Goal: Register for event/course

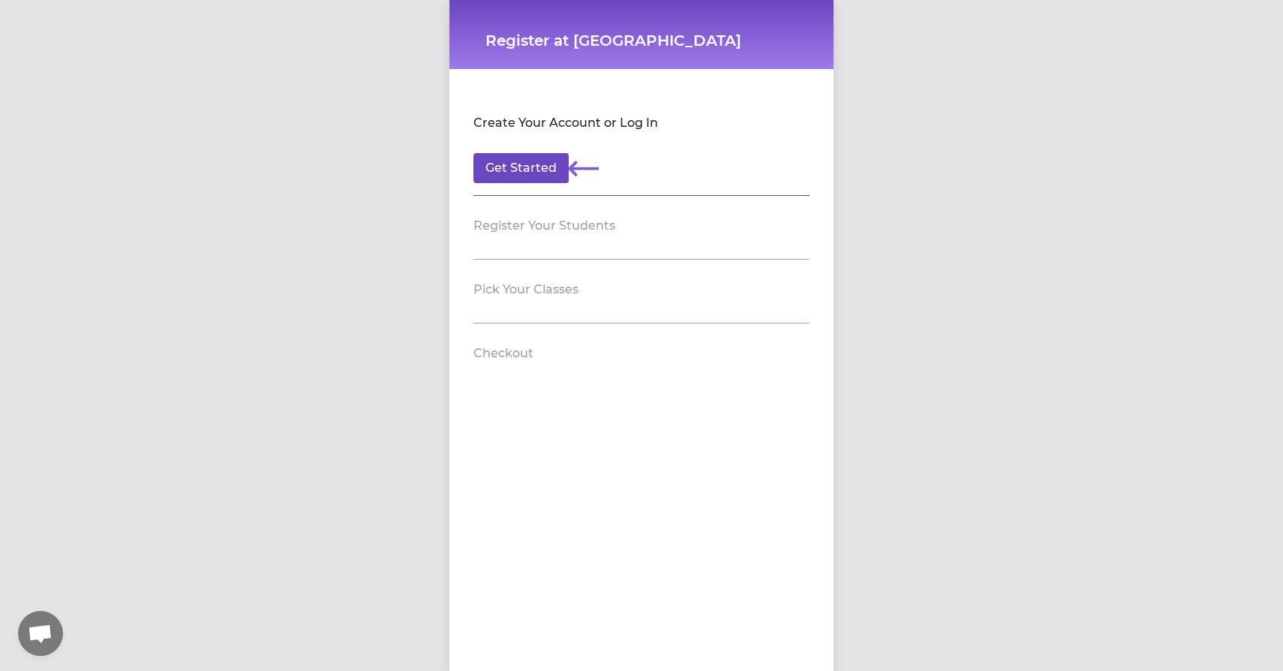
click at [534, 167] on button "Get Started" at bounding box center [521, 168] width 95 height 30
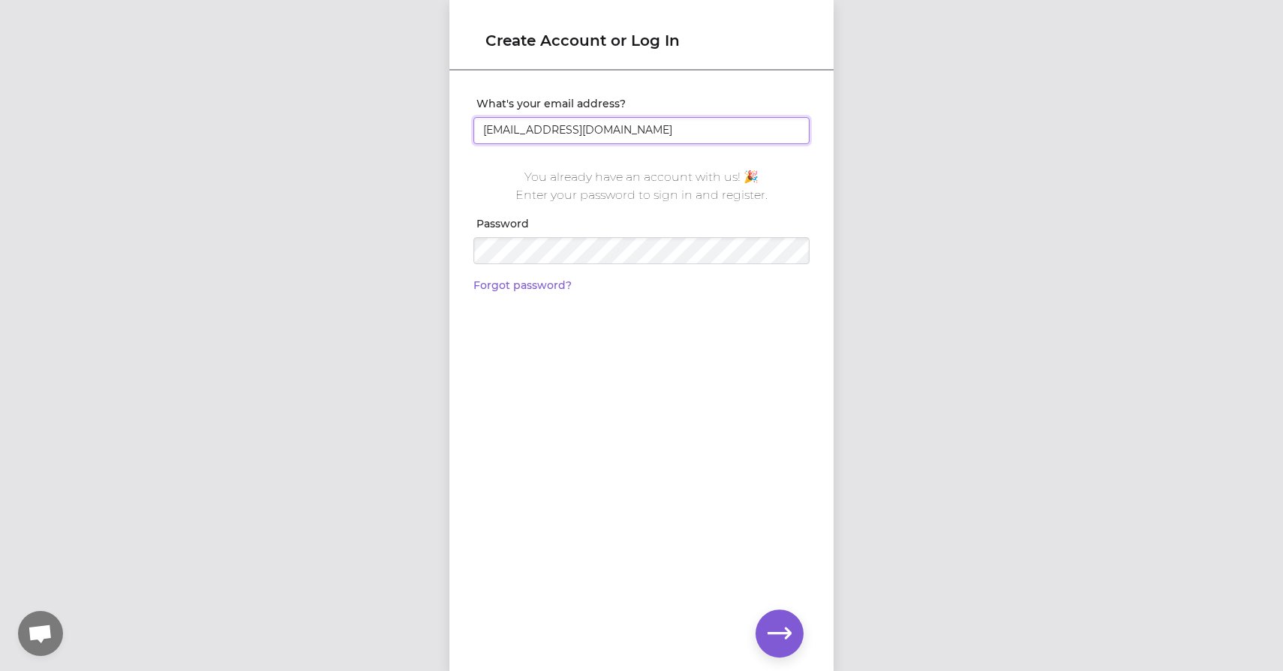
type input "[EMAIL_ADDRESS][DOMAIN_NAME]"
click at [757, 641] on button "button" at bounding box center [780, 633] width 48 height 48
click at [401, 255] on div "Create Account or Log In What's your email address? [EMAIL_ADDRESS][DOMAIN_NAME…" at bounding box center [641, 335] width 1283 height 671
click at [791, 632] on icon "button" at bounding box center [780, 632] width 24 height 11
click at [440, 248] on div "Create Account or Log In What's your email address? [EMAIL_ADDRESS][DOMAIN_NAME…" at bounding box center [641, 335] width 1283 height 671
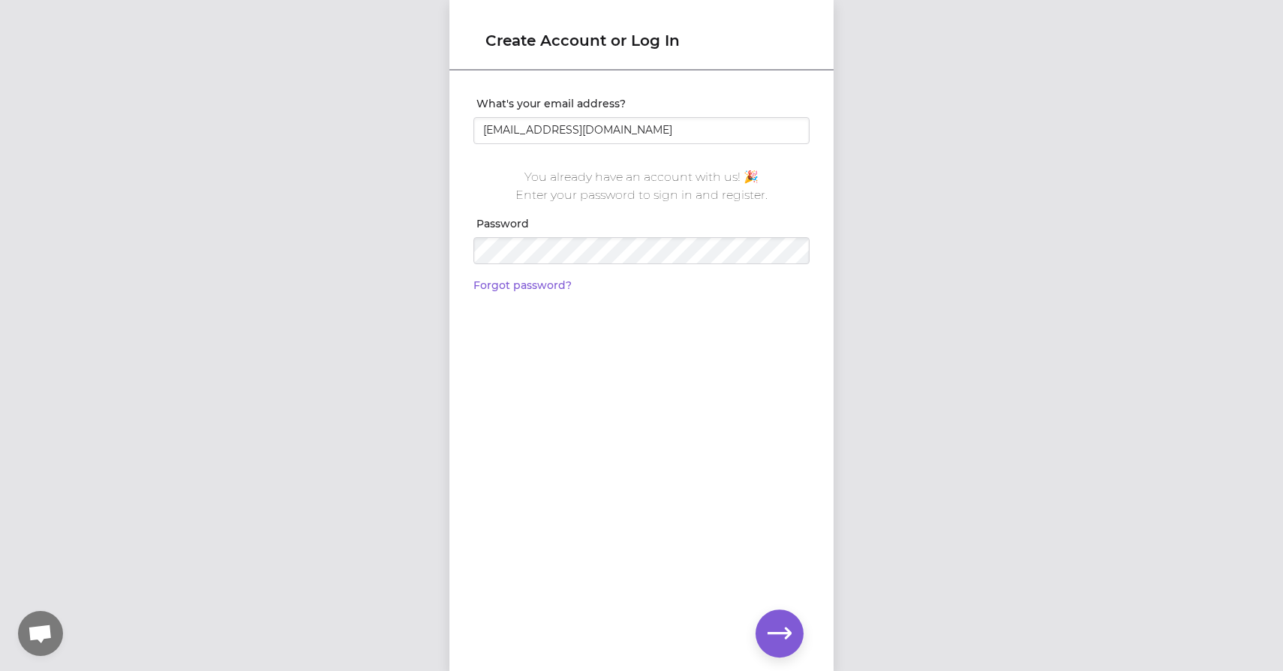
click at [792, 628] on button "button" at bounding box center [780, 633] width 48 height 48
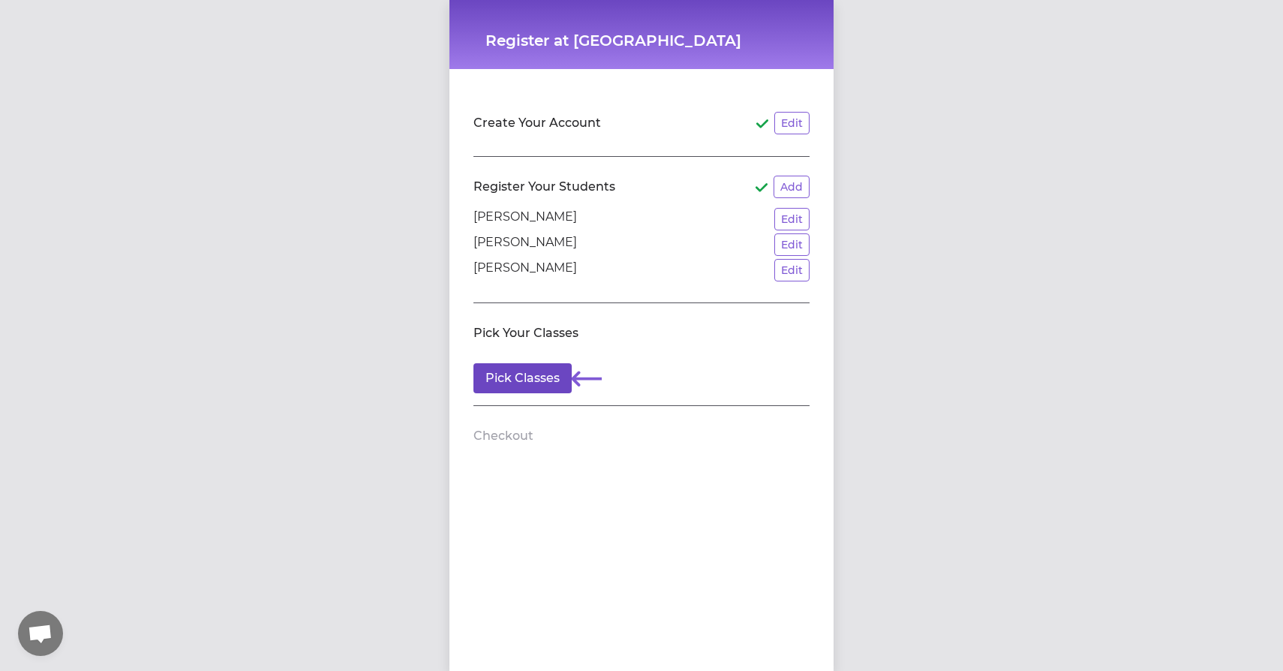
click at [550, 374] on button "Pick Classes" at bounding box center [523, 378] width 98 height 30
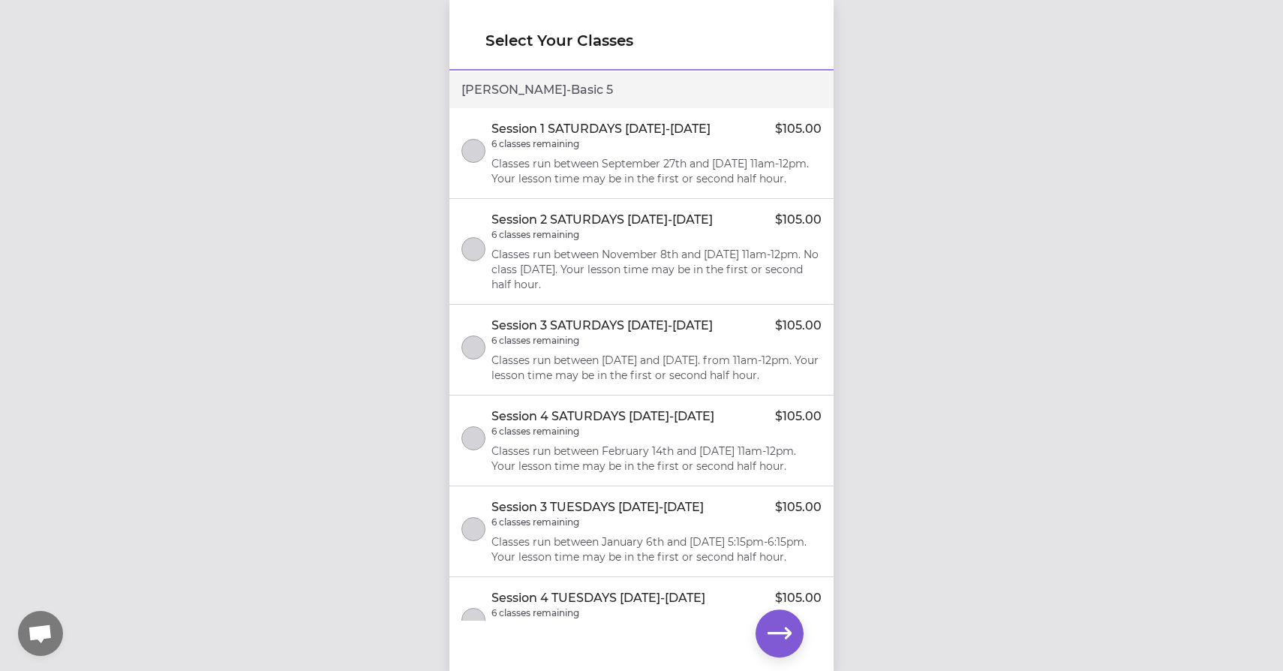
click at [481, 156] on button "select class" at bounding box center [474, 151] width 24 height 24
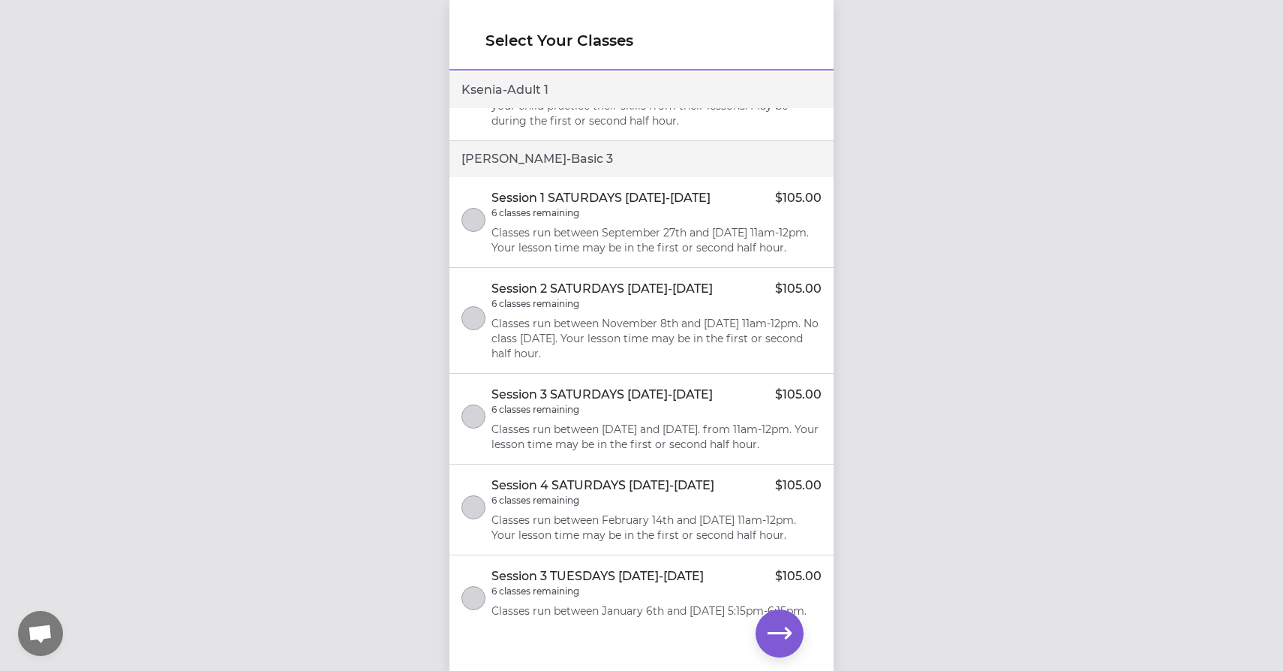
scroll to position [1849, 0]
click at [476, 230] on button "select class" at bounding box center [474, 218] width 24 height 24
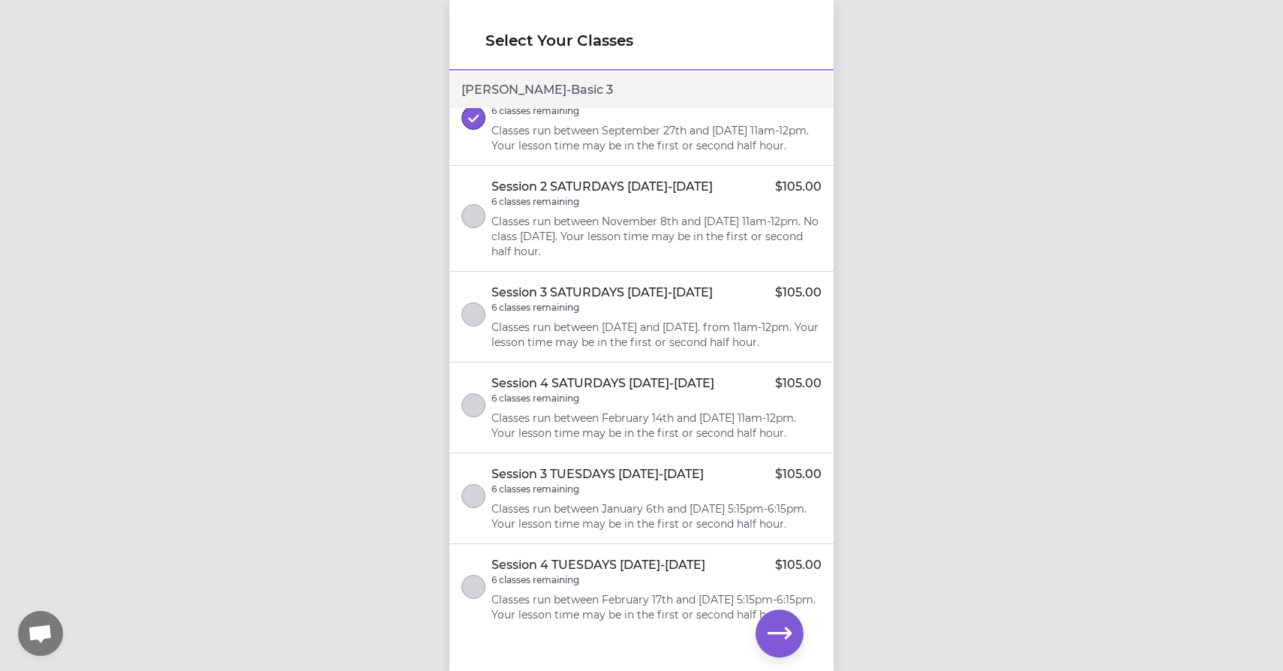
scroll to position [1947, 0]
click at [781, 634] on icon "button" at bounding box center [780, 632] width 24 height 11
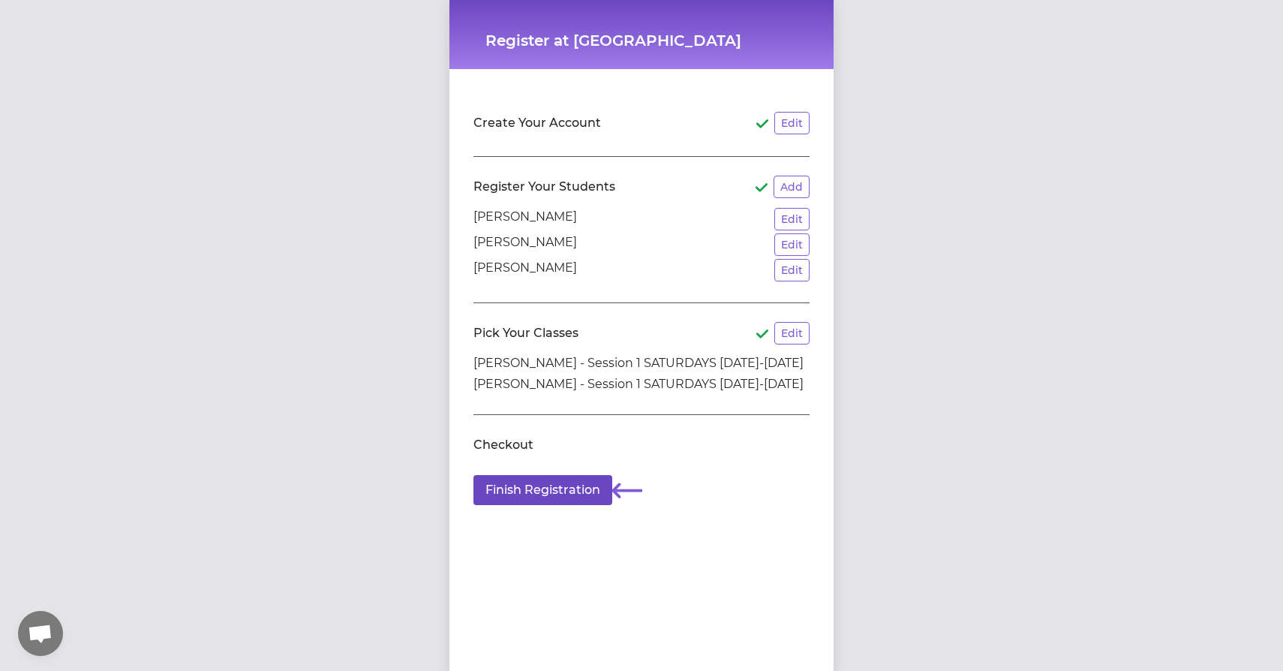
click at [551, 491] on button "Finish Registration" at bounding box center [543, 490] width 139 height 30
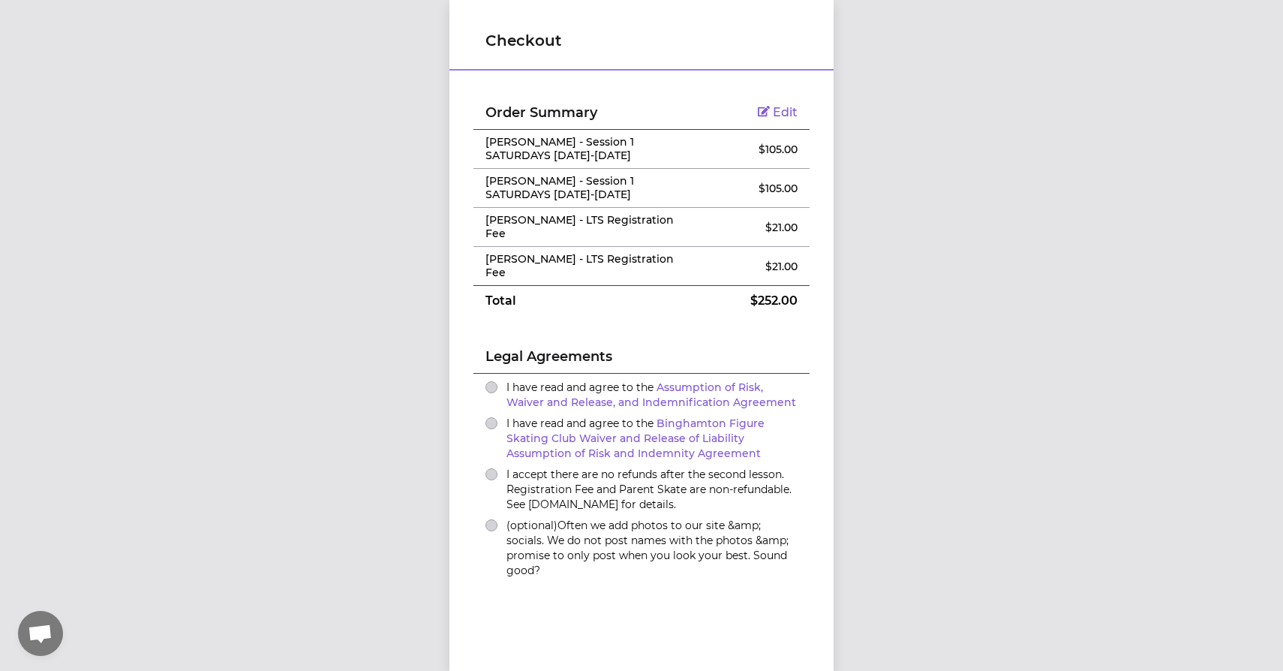
click at [495, 381] on button "I have read and agree to the Assumption of Risk, Waiver and Release, and Indemn…" at bounding box center [492, 387] width 12 height 12
click at [495, 401] on ul "I have read and agree to the Assumption of Risk, Waiver and Release, and Indemn…" at bounding box center [642, 480] width 336 height 213
click at [492, 417] on button "I have read and agree to the Binghamton Figure Skating Club Waiver and Release …" at bounding box center [492, 423] width 12 height 12
click at [492, 468] on button "I accept there are no refunds after the second lesson. Registration Fee and Par…" at bounding box center [492, 474] width 12 height 12
click at [492, 519] on button "(optional) Often we add photos to our site &amp; socials. We do not post names …" at bounding box center [492, 525] width 12 height 12
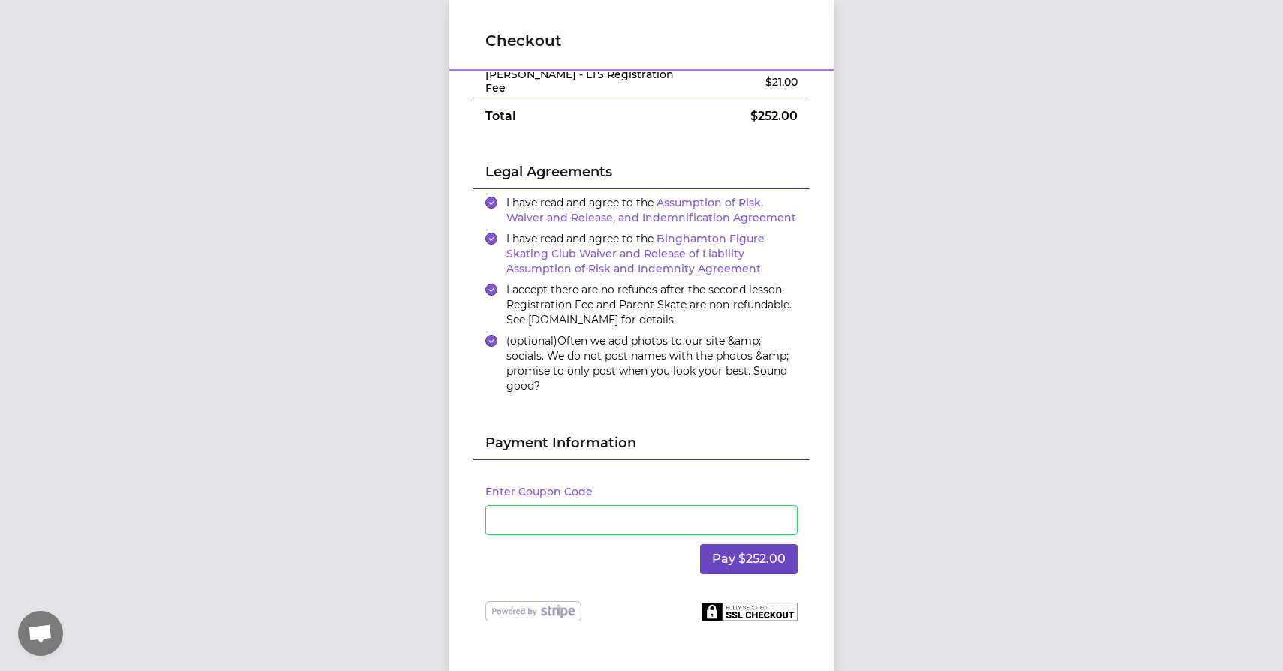
click at [748, 544] on button "Pay $252.00" at bounding box center [749, 559] width 98 height 30
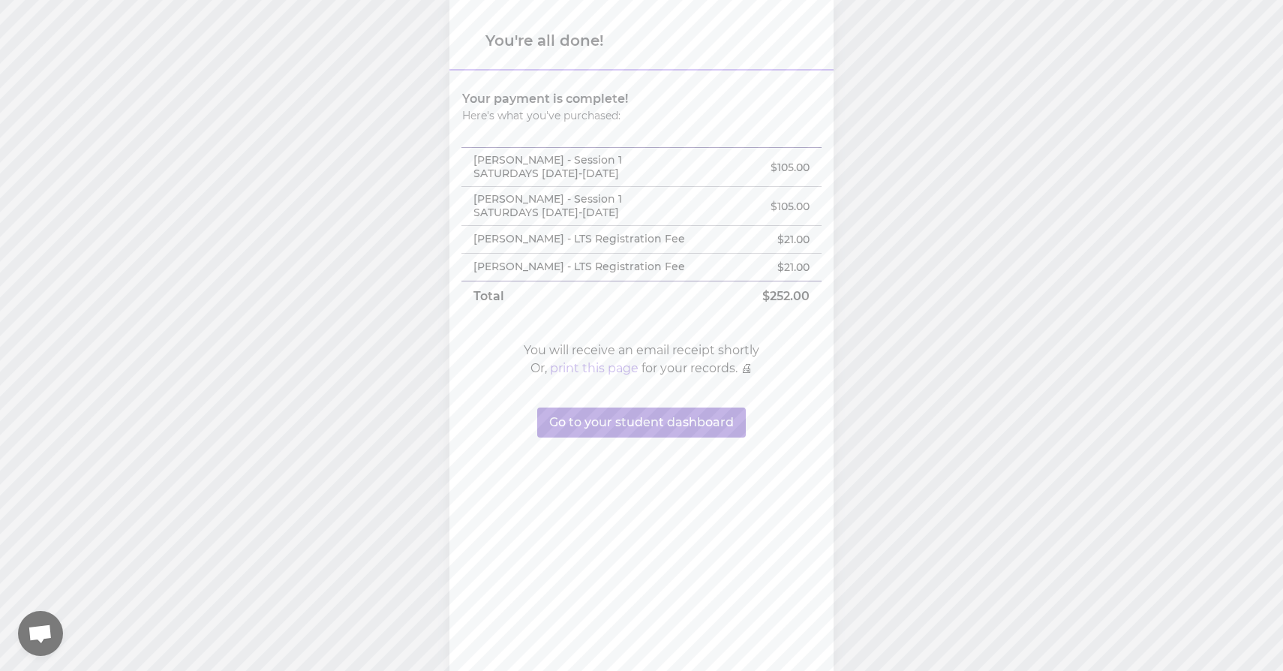
click at [693, 419] on button "Go to your student dashboard" at bounding box center [641, 422] width 209 height 30
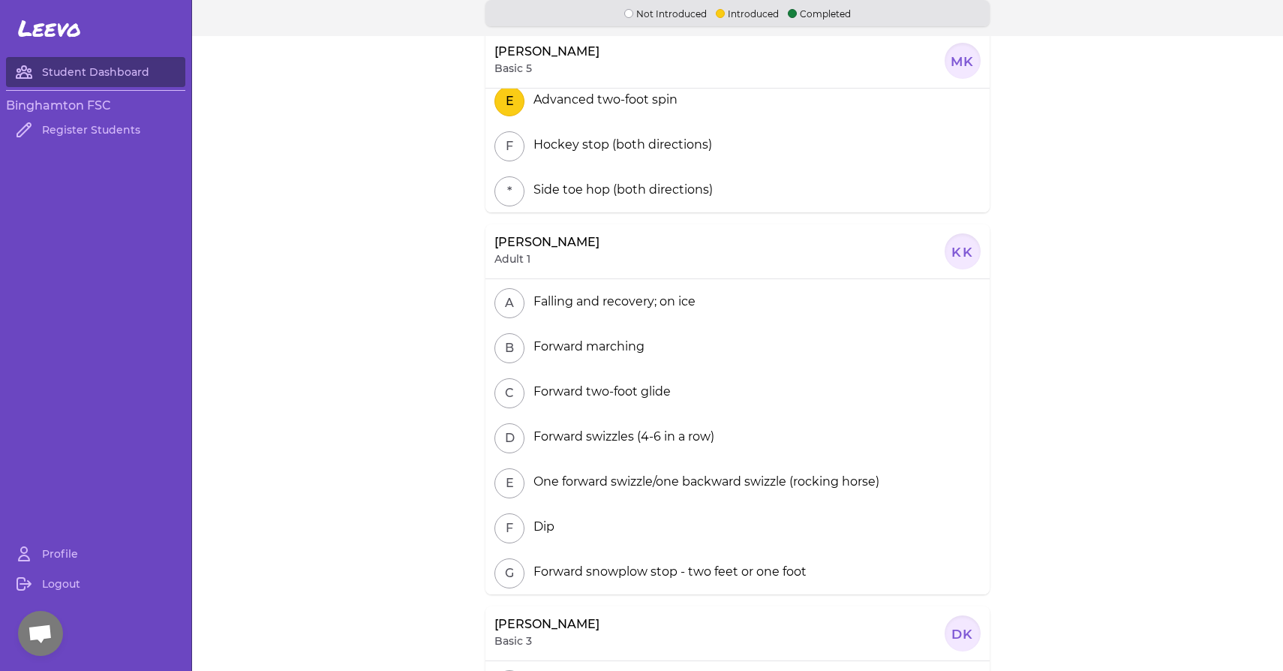
scroll to position [344, 0]
